Goal: Find contact information: Find contact information

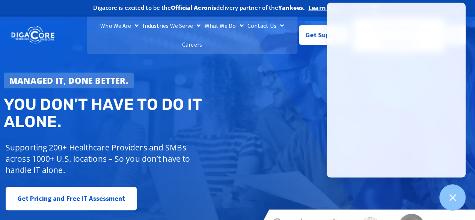
click at [237, 96] on h2 "You don’t have to do IT alone." at bounding box center [123, 113] width 239 height 35
click at [307, 103] on div "Managed IT, done better. You don’t have to do IT alone. Supporting 200+ Healthc…" at bounding box center [237, 132] width 475 height 223
click at [254, 32] on link "Contact Us" at bounding box center [266, 25] width 40 height 19
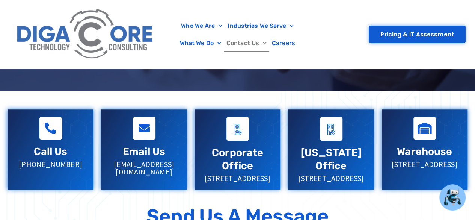
scroll to position [188, 0]
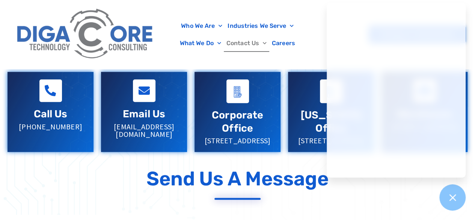
click at [396, 185] on div "Send Us a Message" at bounding box center [238, 178] width 460 height 23
